Goal: Information Seeking & Learning: Learn about a topic

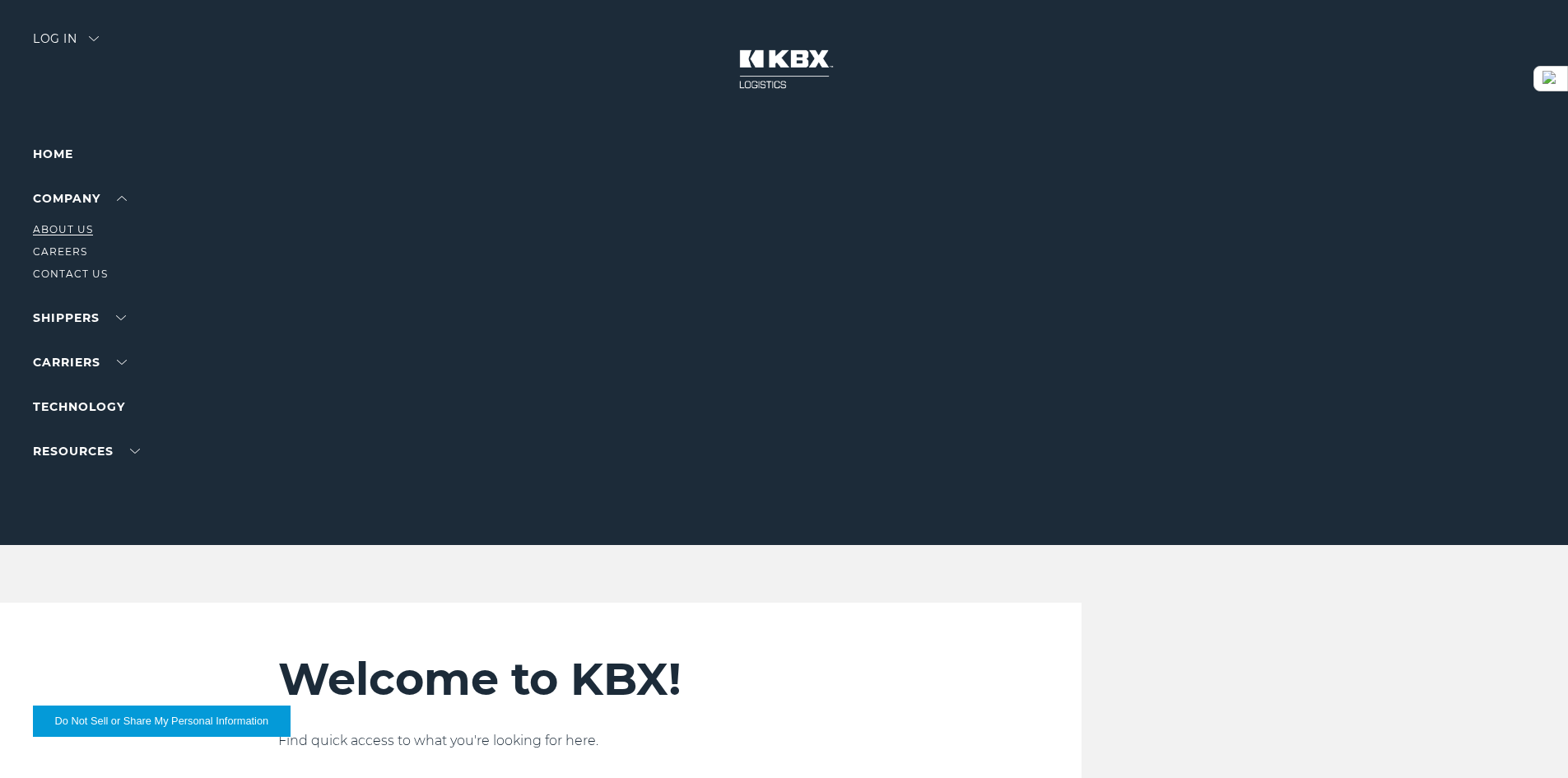
click at [72, 228] on link "About Us" at bounding box center [63, 229] width 60 height 12
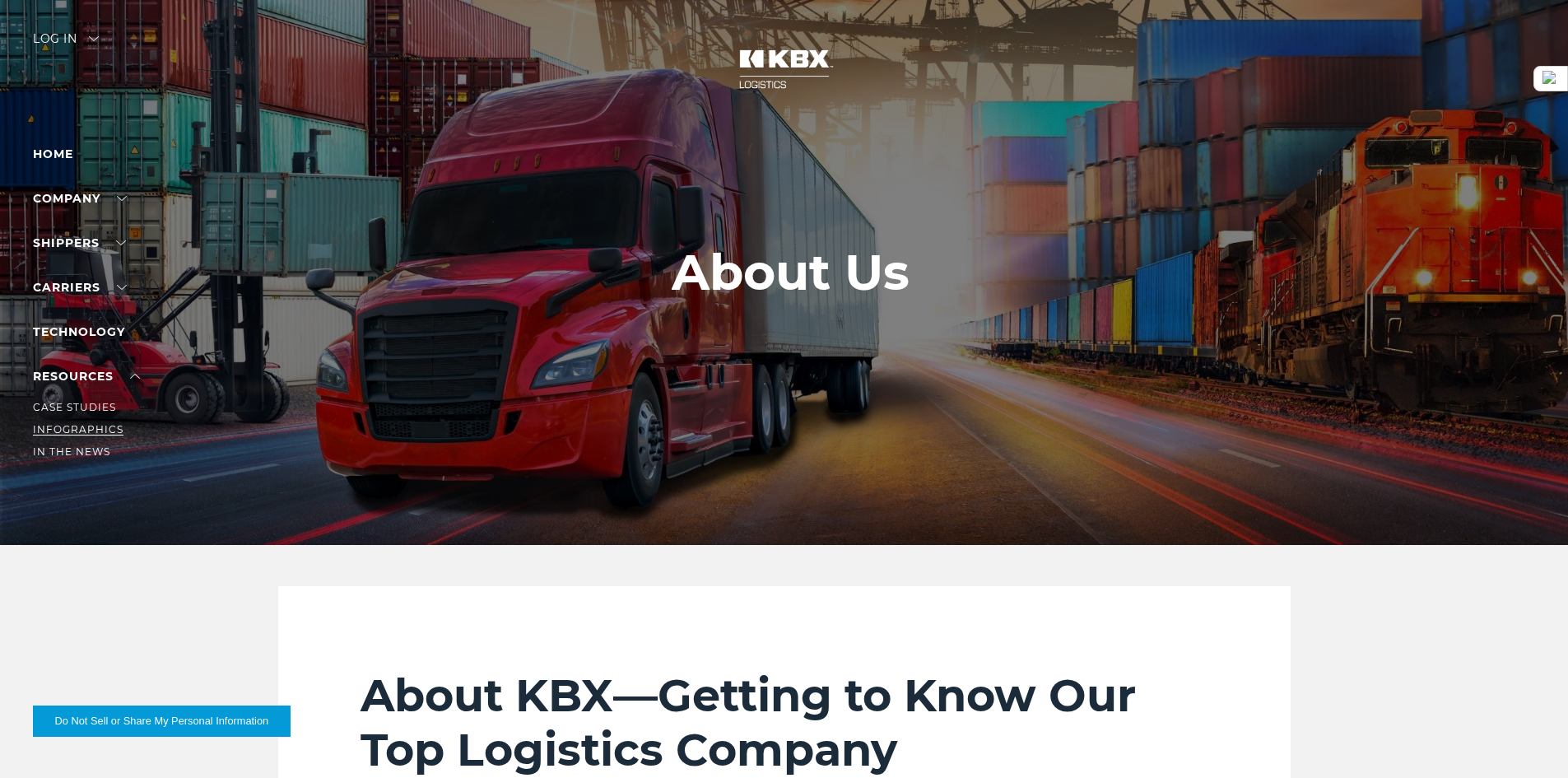
click at [94, 429] on link "Infographics" at bounding box center [78, 430] width 91 height 12
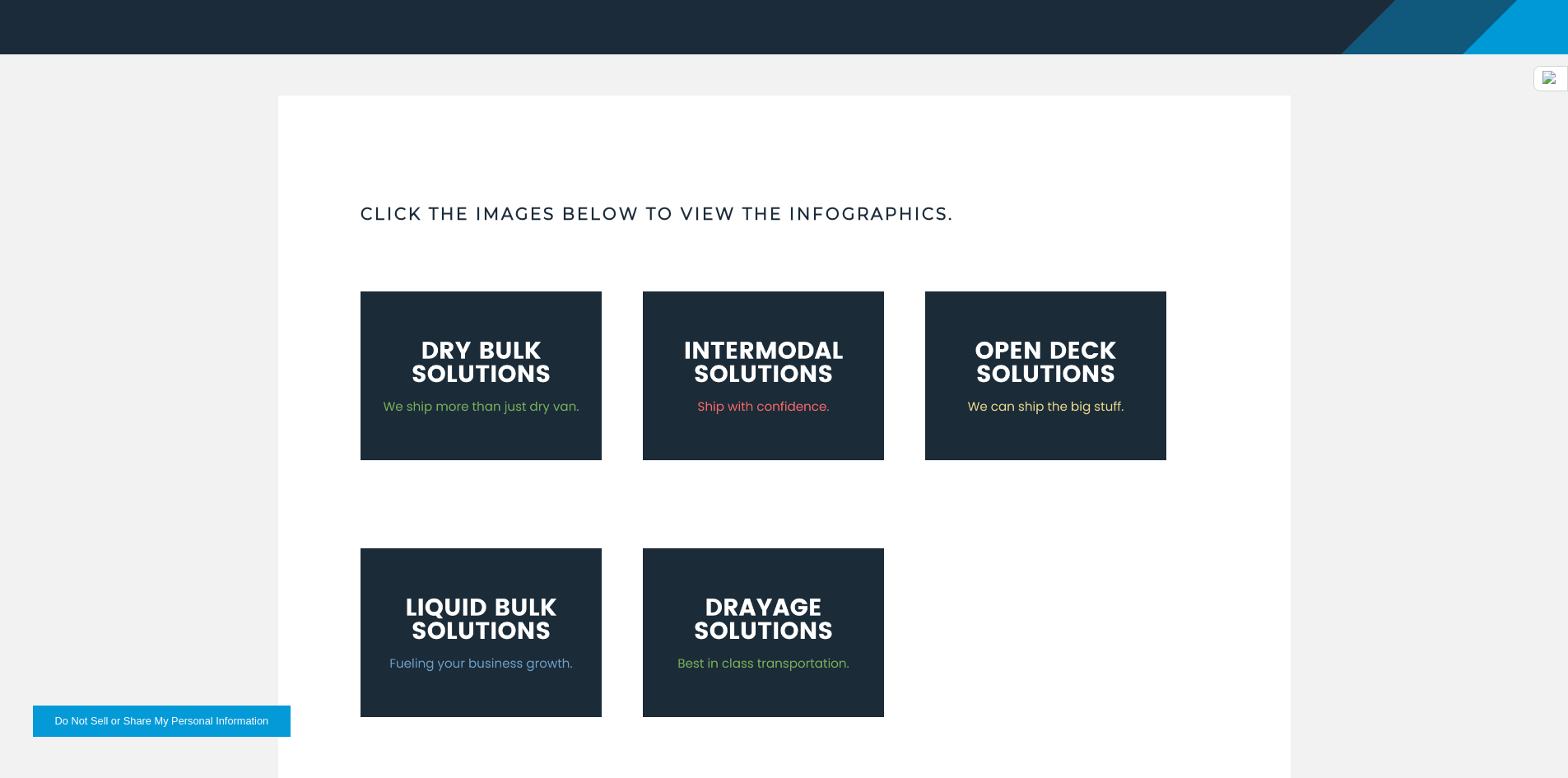
scroll to position [489, 0]
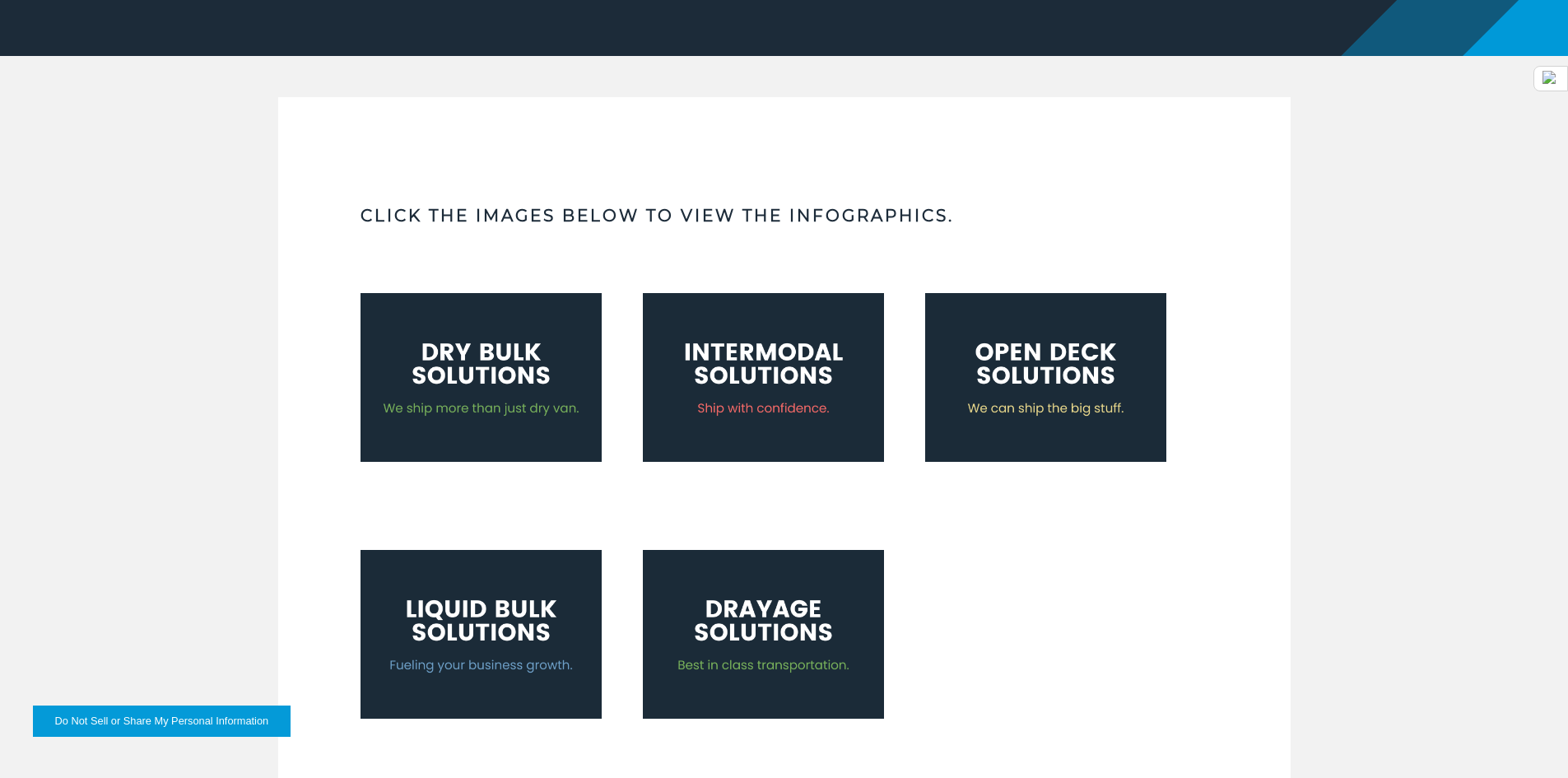
click at [458, 403] on img at bounding box center [481, 378] width 241 height 169
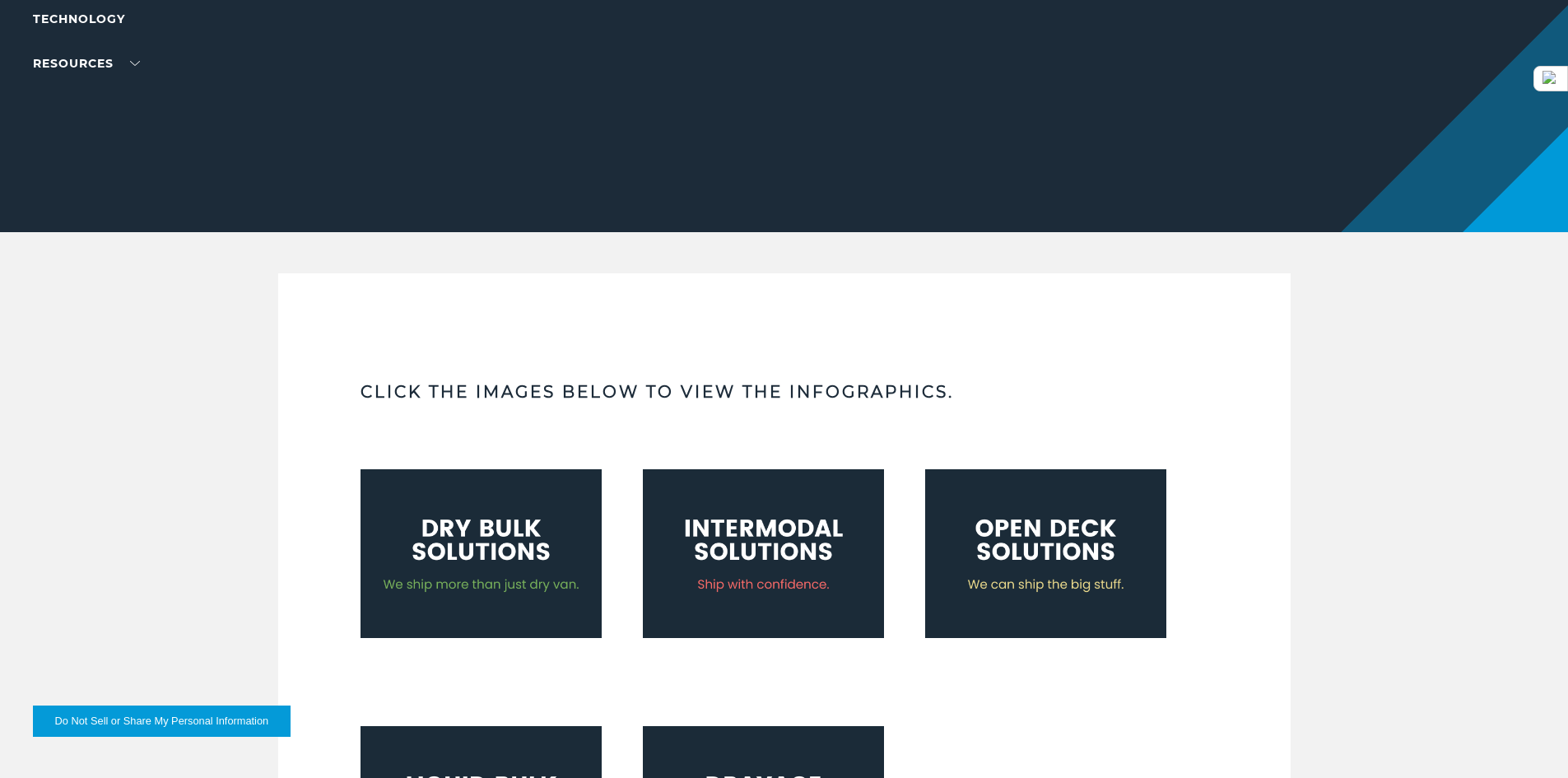
scroll to position [0, 0]
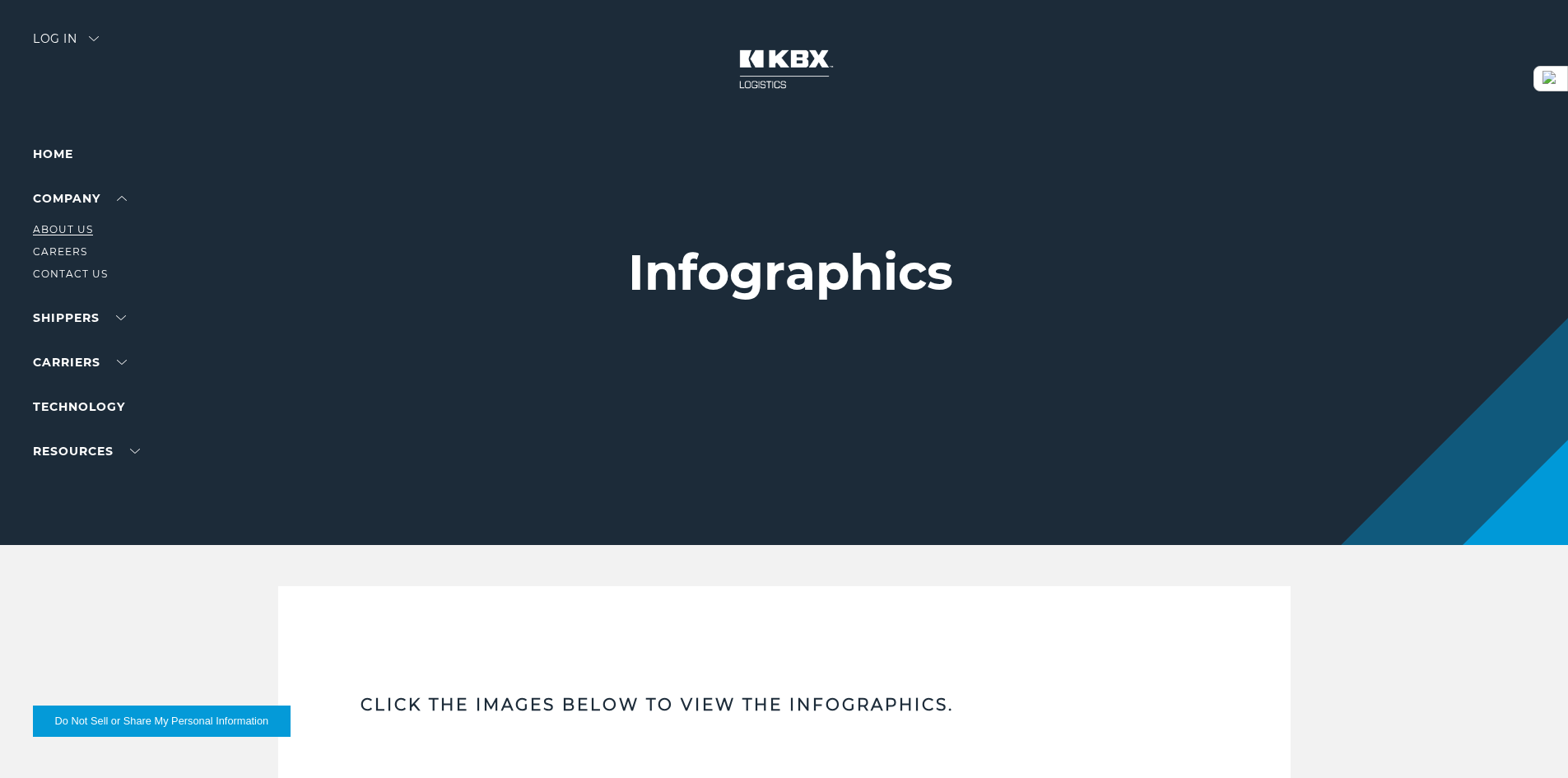
click at [79, 226] on link "About Us" at bounding box center [63, 229] width 60 height 12
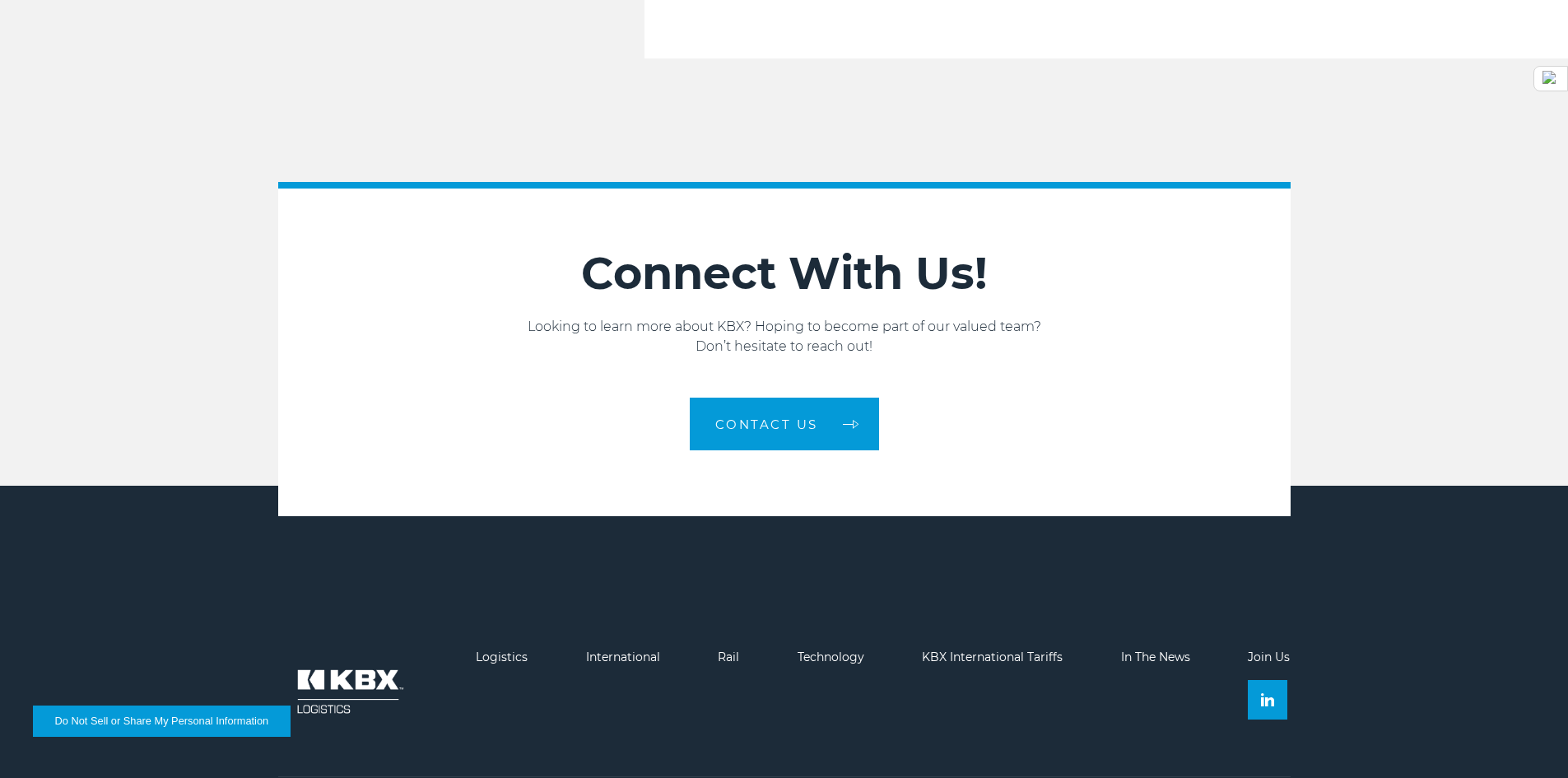
scroll to position [2781, 0]
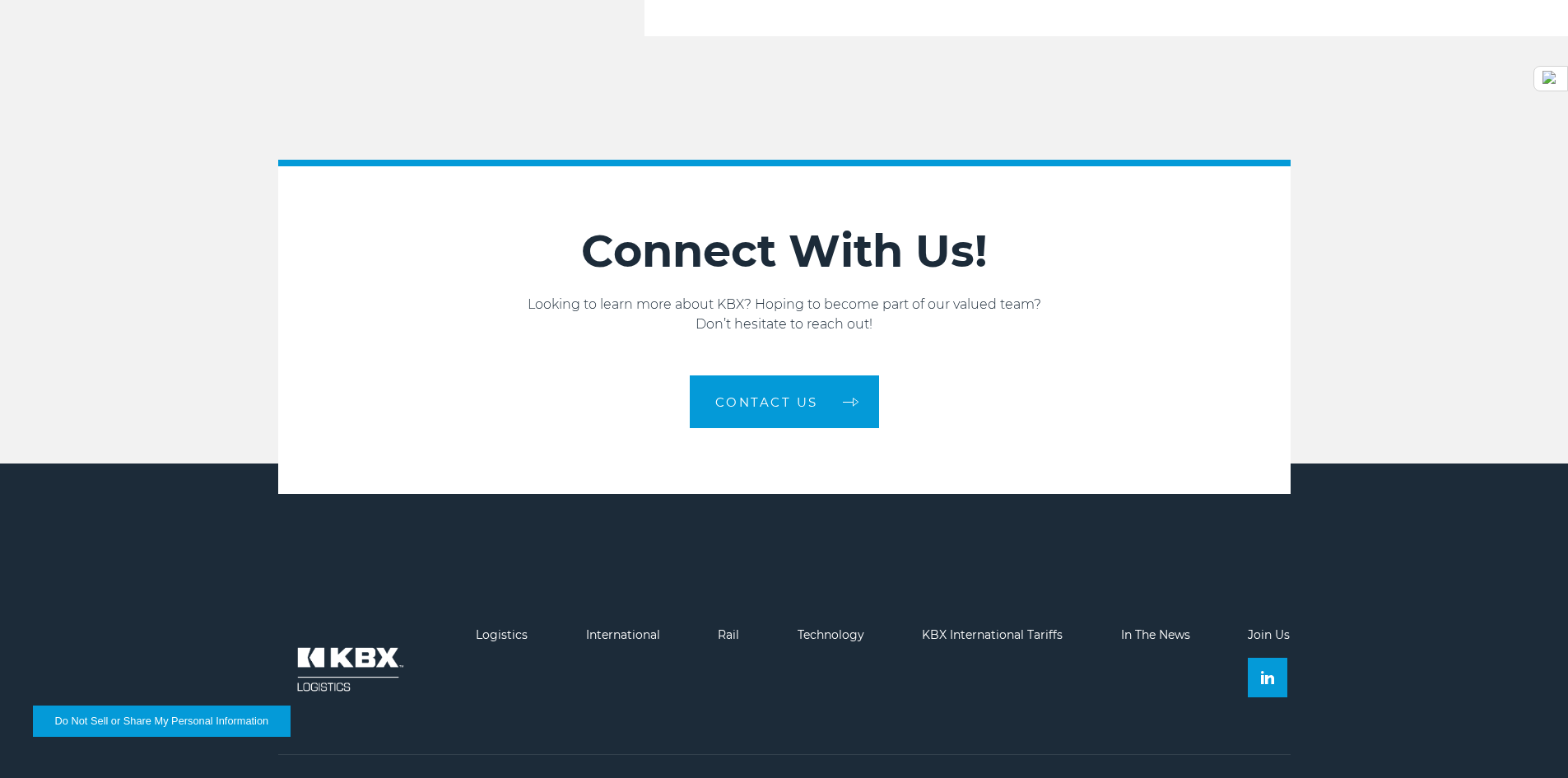
click at [344, 628] on img at bounding box center [348, 668] width 140 height 82
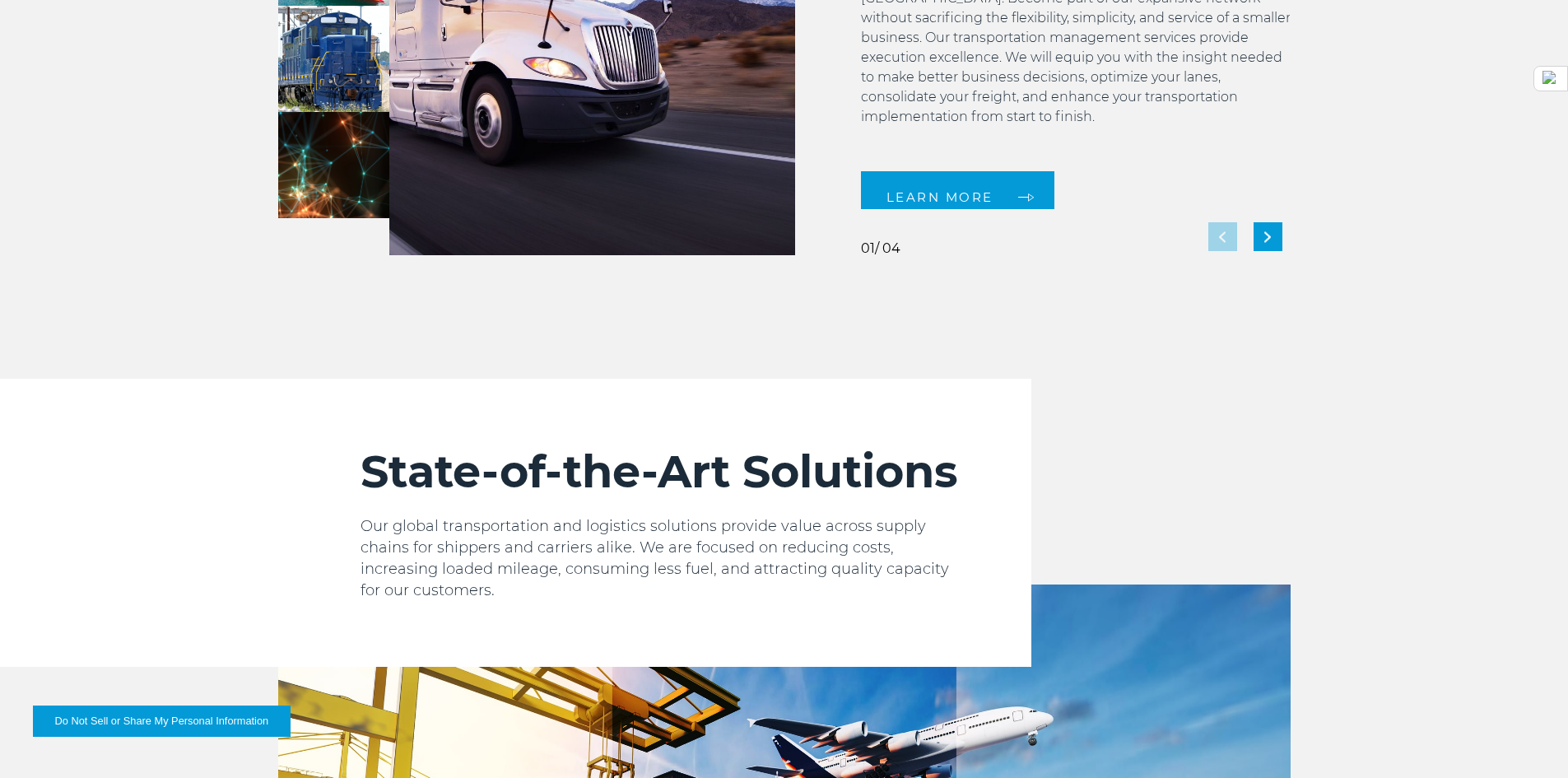
scroll to position [1811, 0]
